Goal: Obtain resource: Download file/media

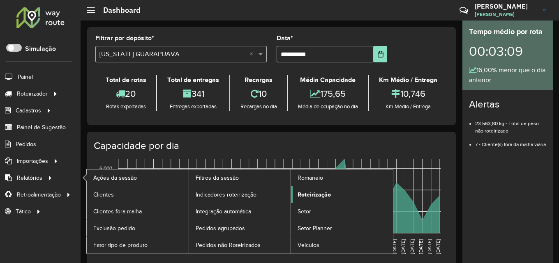
click at [320, 195] on span "Roteirização" at bounding box center [313, 195] width 33 height 9
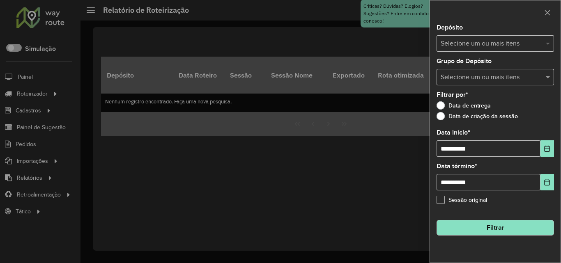
click at [551, 42] on span at bounding box center [549, 44] width 10 height 10
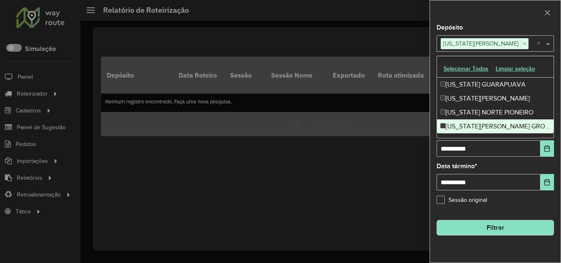
click at [511, 204] on div "Sessão original" at bounding box center [495, 202] width 117 height 10
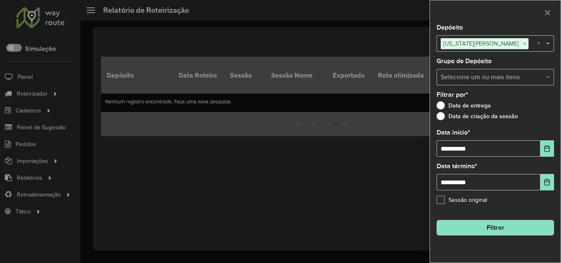
click at [545, 75] on span at bounding box center [549, 77] width 10 height 10
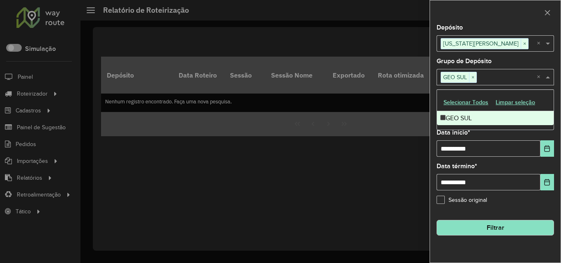
click at [516, 211] on div "**********" at bounding box center [495, 144] width 131 height 238
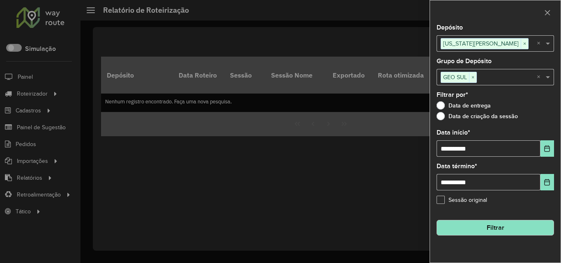
click at [489, 225] on button "Filtrar" at bounding box center [495, 228] width 117 height 16
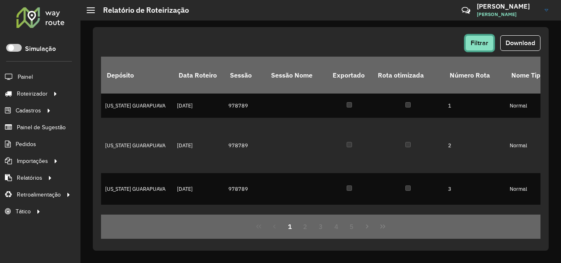
click at [479, 39] on button "Filtrar" at bounding box center [479, 43] width 28 height 16
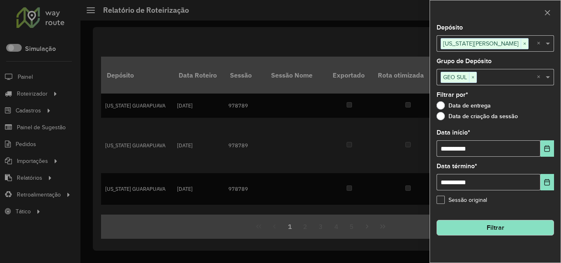
click at [484, 232] on button "Filtrar" at bounding box center [495, 228] width 117 height 16
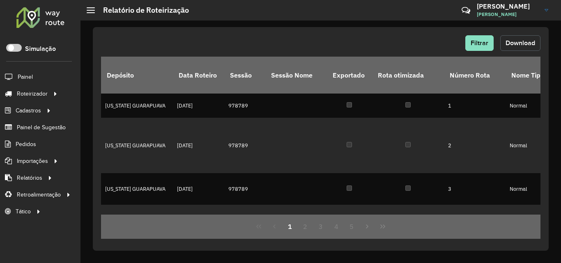
click at [528, 44] on span "Download" at bounding box center [521, 42] width 30 height 7
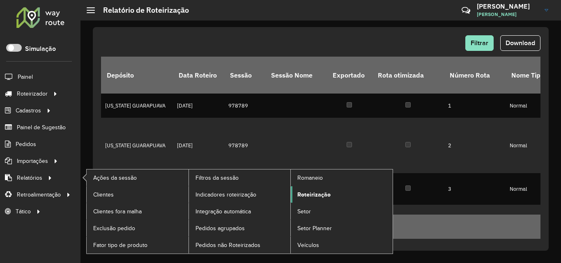
click at [306, 194] on span "Roteirização" at bounding box center [313, 195] width 33 height 9
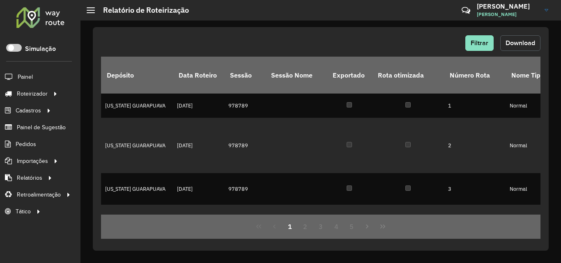
click at [506, 40] on span "Download" at bounding box center [521, 42] width 30 height 7
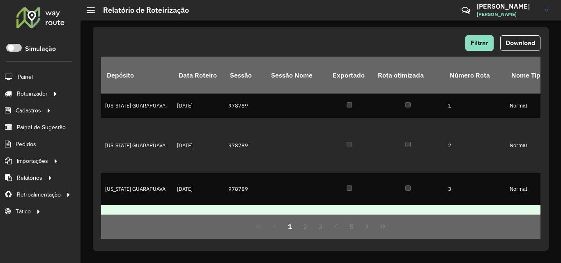
scroll to position [82, 0]
